Goal: Task Accomplishment & Management: Complete application form

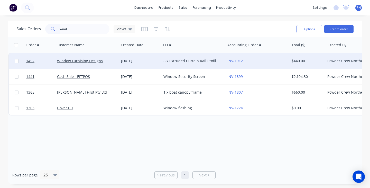
type input "wind"
click at [150, 61] on div "[DATE]" at bounding box center [140, 60] width 38 height 5
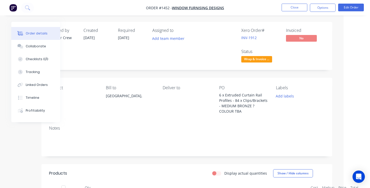
scroll to position [0, 26]
click at [295, 7] on button "Close" at bounding box center [295, 8] width 26 height 8
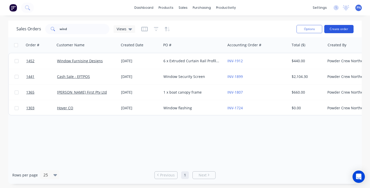
click at [326, 31] on button "Create order" at bounding box center [338, 29] width 29 height 8
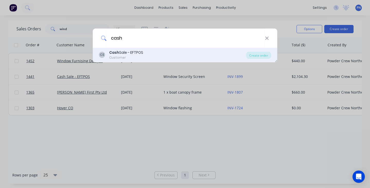
type input "cash"
click at [154, 56] on div "[PERSON_NAME] Sale - EFTPOS Customer" at bounding box center [172, 55] width 147 height 10
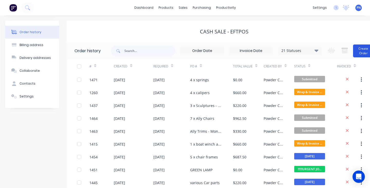
click at [363, 52] on button "Create Order" at bounding box center [363, 50] width 21 height 13
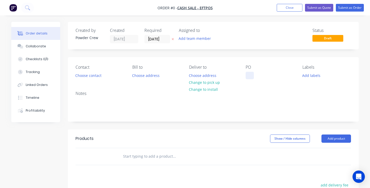
click at [251, 78] on div at bounding box center [250, 75] width 8 height 7
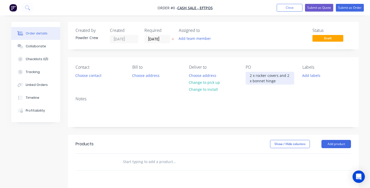
drag, startPoint x: 270, startPoint y: 84, endPoint x: 283, endPoint y: 80, distance: 13.2
click at [283, 80] on div "2 x rocker covers and 2 x bonnet hinge" at bounding box center [270, 78] width 49 height 13
drag, startPoint x: 279, startPoint y: 81, endPoint x: 247, endPoint y: 73, distance: 33.3
click at [247, 73] on div "2 x rocker covers and 2 x bonnet hinge" at bounding box center [270, 78] width 49 height 13
copy div "2 x rocker covers and 2 x bonnet hinge"
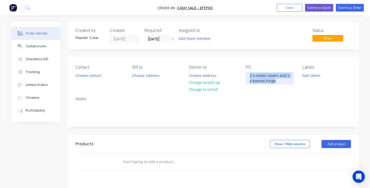
scroll to position [43, 0]
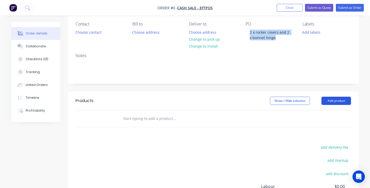
click at [337, 101] on div "Order details Collaborate Checklists 0/0 Tracking Linked Orders Timeline Profit…" at bounding box center [185, 119] width 358 height 280
click at [337, 98] on button "Add product" at bounding box center [336, 101] width 30 height 8
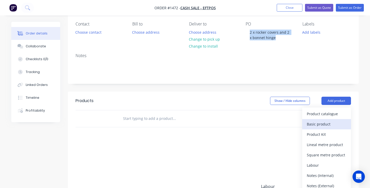
click at [328, 122] on div "Basic product" at bounding box center [327, 123] width 40 height 7
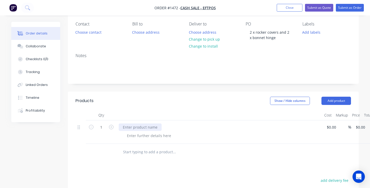
click at [137, 125] on div at bounding box center [140, 126] width 43 height 7
paste div
click at [104, 76] on div "Notes" at bounding box center [213, 66] width 291 height 34
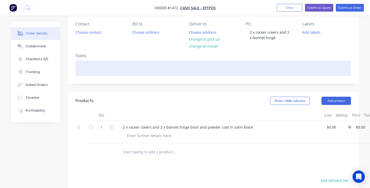
click at [104, 69] on div at bounding box center [213, 68] width 275 height 16
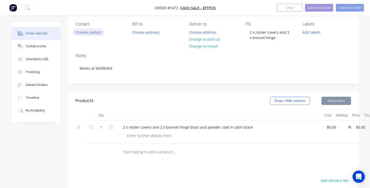
click at [81, 32] on button "Choose contact" at bounding box center [89, 32] width 32 height 7
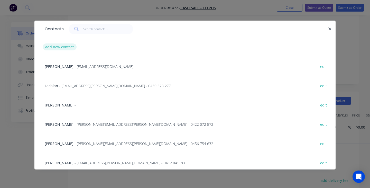
click at [67, 47] on button "add new contact" at bounding box center [60, 46] width 34 height 7
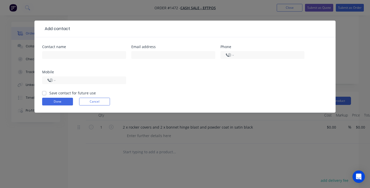
select select "AU"
type input "Mario"
click at [84, 78] on input "tel" at bounding box center [90, 80] width 62 height 6
type input "0468 313 415"
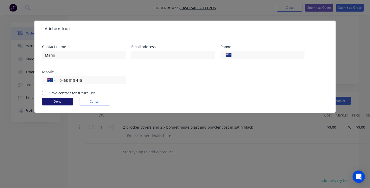
click at [66, 101] on button "Done" at bounding box center [57, 102] width 31 height 8
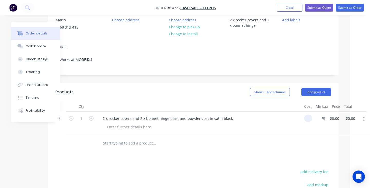
scroll to position [55, 20]
click at [304, 120] on div at bounding box center [307, 123] width 10 height 23
type input "$300.00"
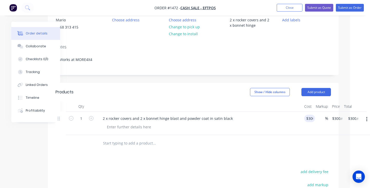
click at [286, 133] on div "2 x rocker covers and 2 x bonnet hinge blast and powder coat in satin black" at bounding box center [200, 123] width 206 height 23
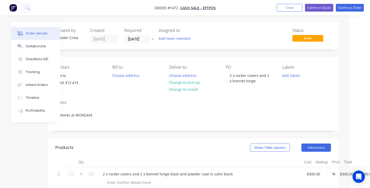
scroll to position [0, 20]
click at [353, 9] on button "Submit as Order" at bounding box center [350, 8] width 28 height 8
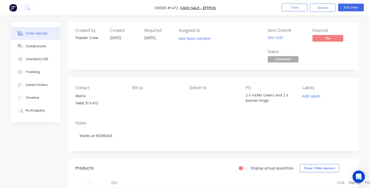
scroll to position [0, 0]
click at [320, 10] on button "Options" at bounding box center [323, 8] width 26 height 8
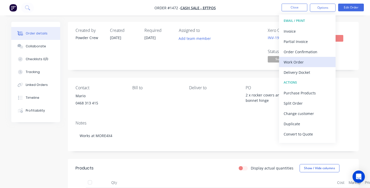
click at [310, 62] on div "Work Order" at bounding box center [307, 61] width 47 height 7
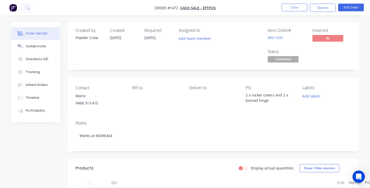
click at [341, 68] on div "Created by Powder Crew Created [DATE] Required [DATE] Assigned to Add team memb…" at bounding box center [213, 46] width 291 height 48
click at [319, 3] on nav "Order #1472 - Cash Sale - EFTPOS Close Options Edit Order" at bounding box center [185, 7] width 370 height 15
click at [321, 7] on button "Options" at bounding box center [323, 8] width 26 height 8
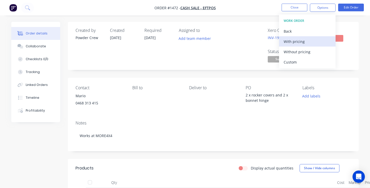
click at [303, 40] on div "With pricing" at bounding box center [307, 41] width 47 height 7
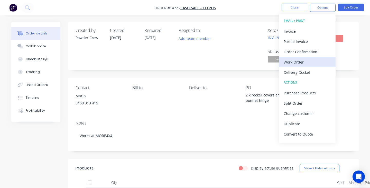
click at [292, 63] on div "Work Order" at bounding box center [307, 61] width 47 height 7
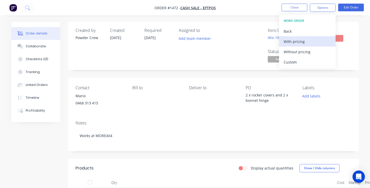
click at [297, 41] on div "With pricing" at bounding box center [307, 41] width 47 height 7
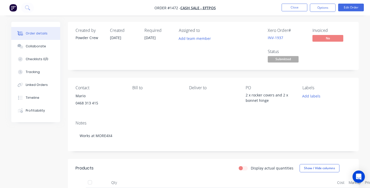
click at [170, 69] on div "Created by Powder Crew Created [DATE] Required [DATE] Assigned to Add team memb…" at bounding box center [213, 46] width 291 height 48
click at [329, 9] on button "Options" at bounding box center [323, 8] width 26 height 8
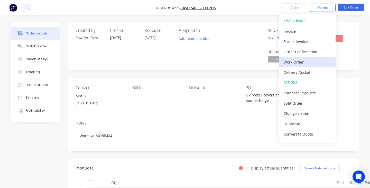
click at [317, 59] on div "Work Order" at bounding box center [307, 61] width 47 height 7
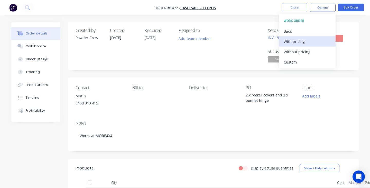
click at [292, 42] on div "With pricing" at bounding box center [307, 41] width 47 height 7
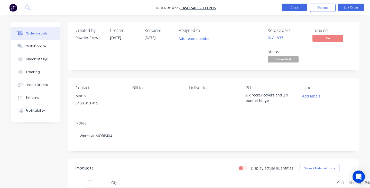
click at [299, 8] on button "Close" at bounding box center [295, 8] width 26 height 8
